Goal: Navigation & Orientation: Go to known website

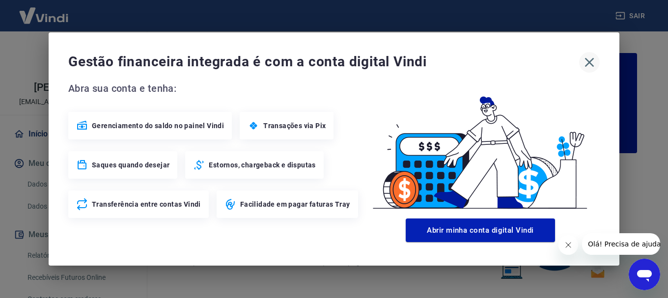
click at [592, 60] on icon "button" at bounding box center [589, 62] width 9 height 9
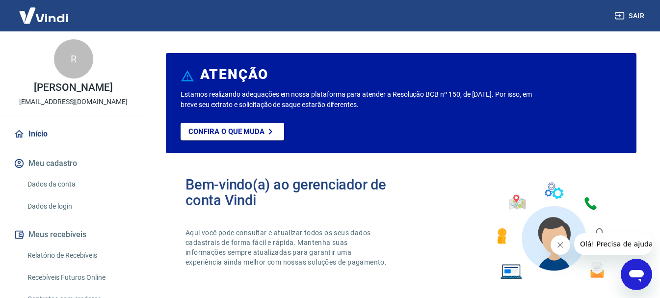
click at [562, 245] on icon "Fechar mensagem da empresa" at bounding box center [560, 245] width 8 height 8
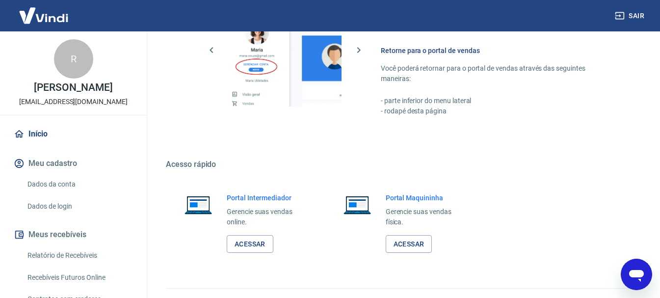
scroll to position [589, 0]
click at [248, 241] on link "Acessar" at bounding box center [250, 244] width 47 height 18
